Goal: Find specific page/section: Find specific page/section

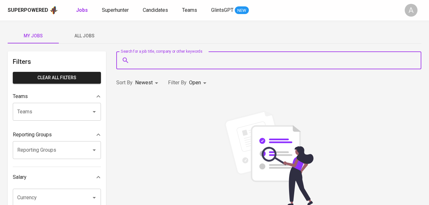
click at [150, 63] on input "Search for a job title, company or other keywords" at bounding box center [270, 60] width 277 height 12
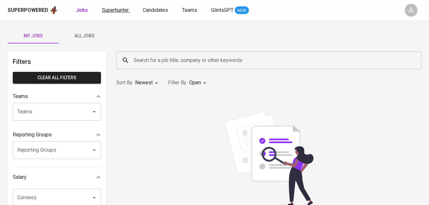
click at [122, 10] on span "Superhunter" at bounding box center [115, 10] width 27 height 6
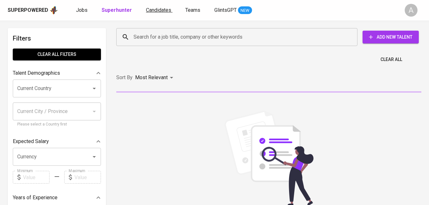
click at [155, 13] on link "Candidates" at bounding box center [159, 10] width 27 height 8
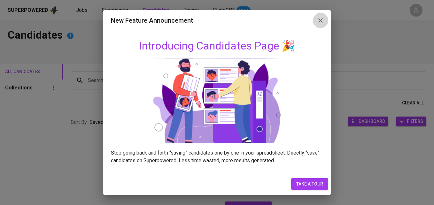
click at [319, 23] on icon "button" at bounding box center [321, 21] width 8 height 8
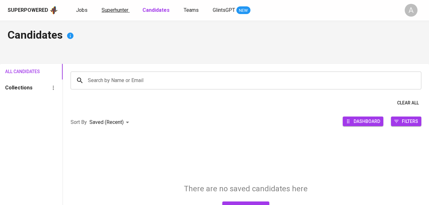
click at [113, 9] on span "Superhunter" at bounding box center [115, 10] width 27 height 6
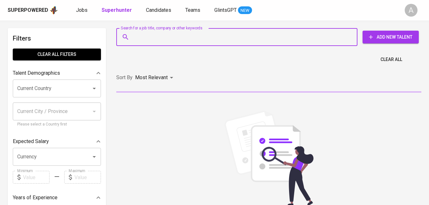
click at [180, 40] on input "Search for a job title, company or other keywords" at bounding box center [238, 37] width 213 height 12
paste input "[PERSON_NAME]"
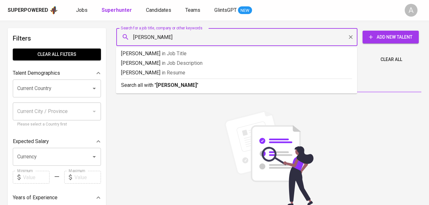
type input "[PERSON_NAME]"
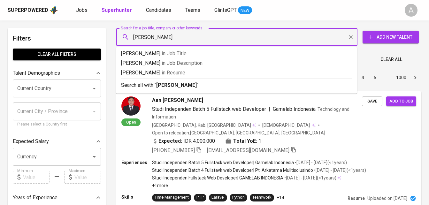
click at [181, 35] on input "[PERSON_NAME]" at bounding box center [238, 37] width 213 height 12
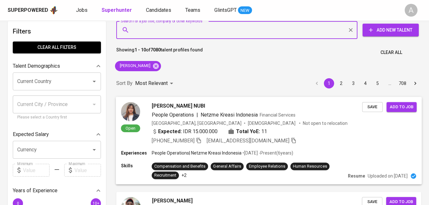
scroll to position [7, 0]
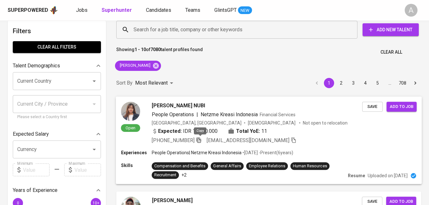
click at [200, 140] on icon "button" at bounding box center [199, 140] width 6 height 6
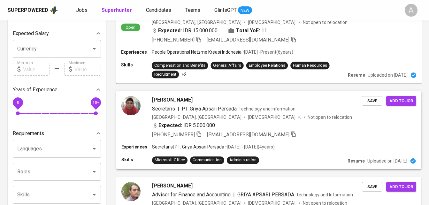
scroll to position [0, 0]
